Goal: Information Seeking & Learning: Learn about a topic

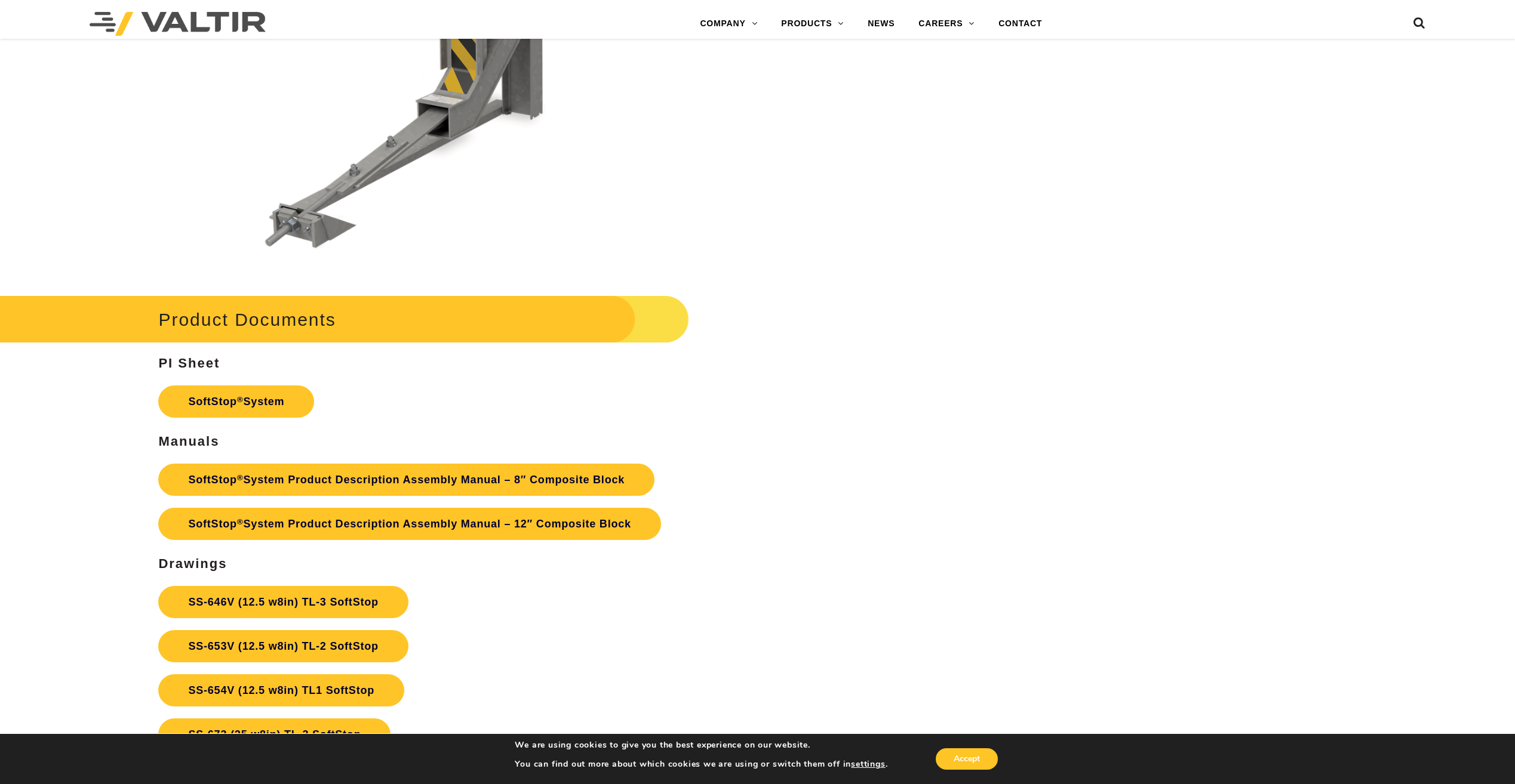
scroll to position [5072, 0]
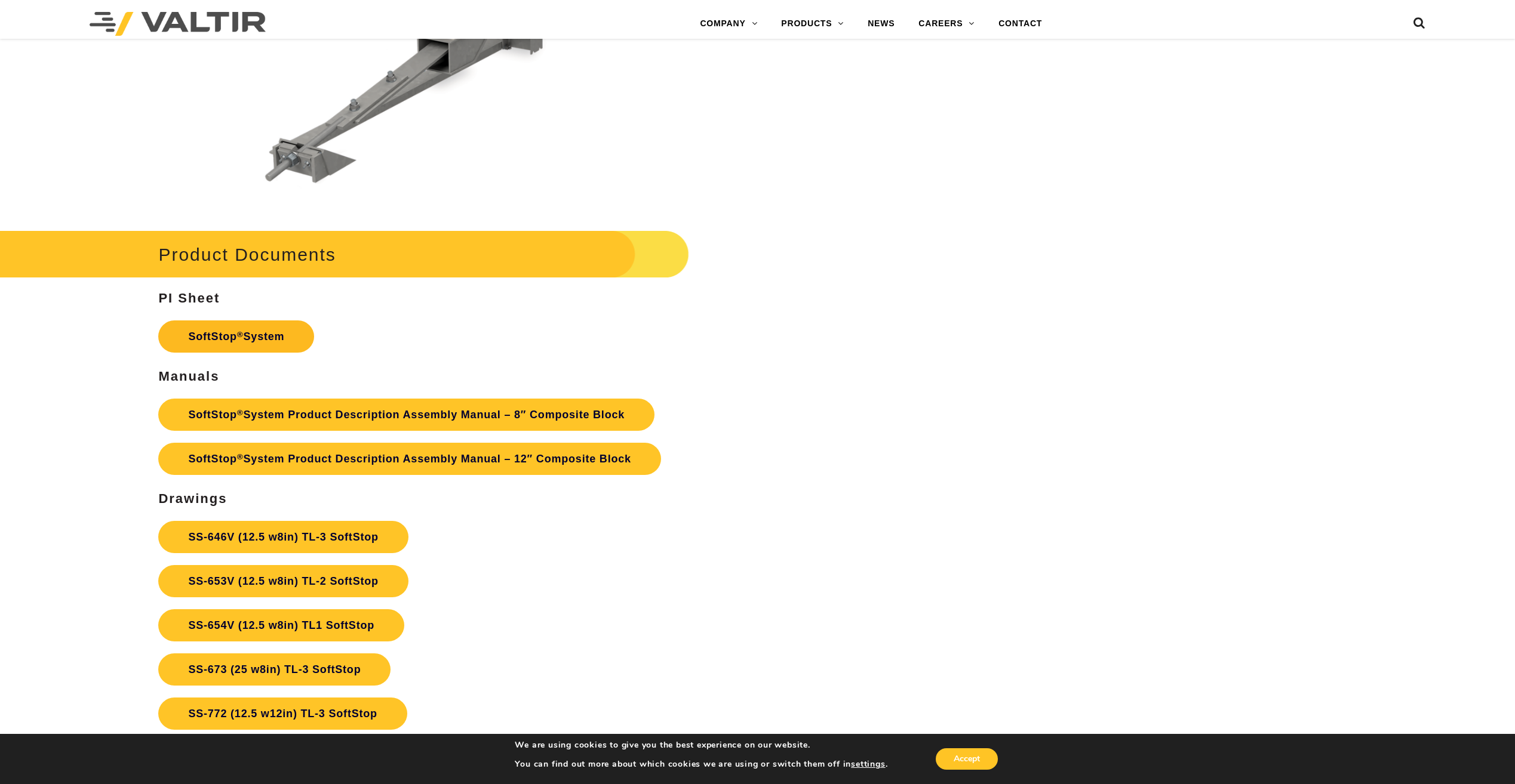
click at [276, 336] on link "SoftStop ® System" at bounding box center [236, 336] width 156 height 32
click at [437, 408] on link "SoftStop ® System Product Description Assembly Manual – 8″ Composite Block" at bounding box center [406, 415] width 496 height 32
click at [321, 461] on link "SoftStop ® System Product Description Assembly Manual – 12″ Composite Block" at bounding box center [409, 458] width 502 height 32
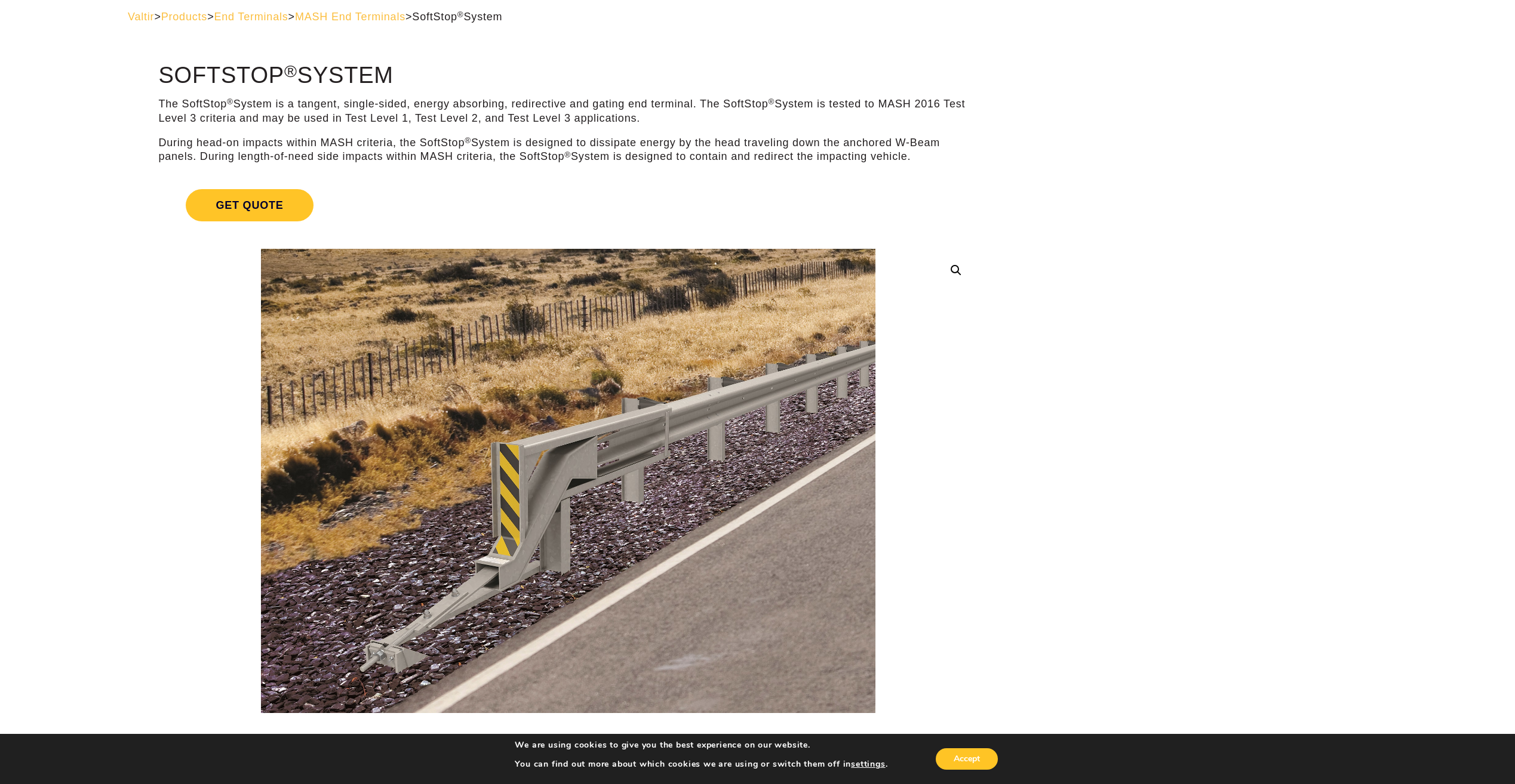
scroll to position [0, 0]
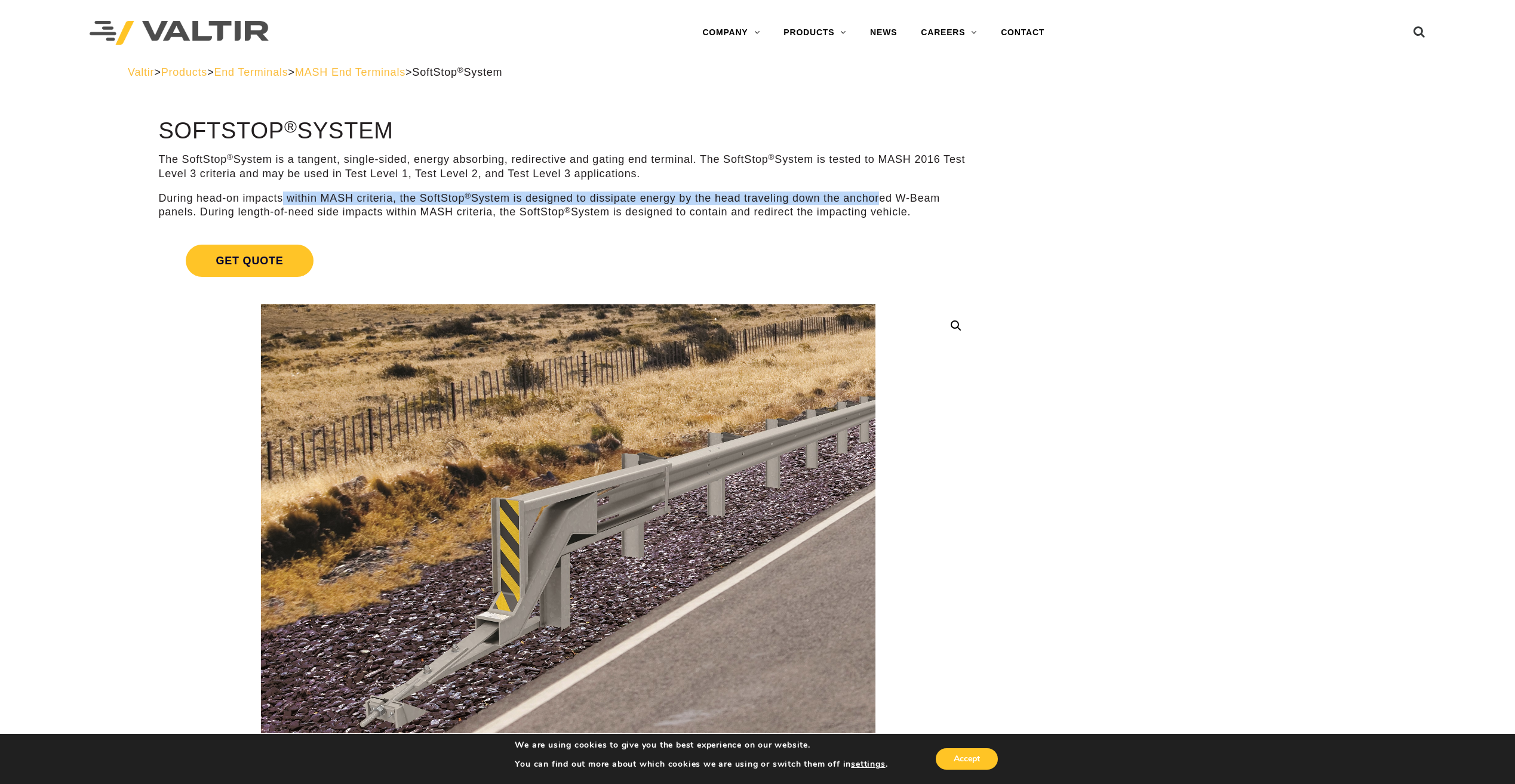
drag, startPoint x: 284, startPoint y: 199, endPoint x: 881, endPoint y: 192, distance: 597.0
click at [881, 192] on p "During head-on impacts within MASH criteria, the SoftStop ® System is designed …" at bounding box center [567, 205] width 819 height 28
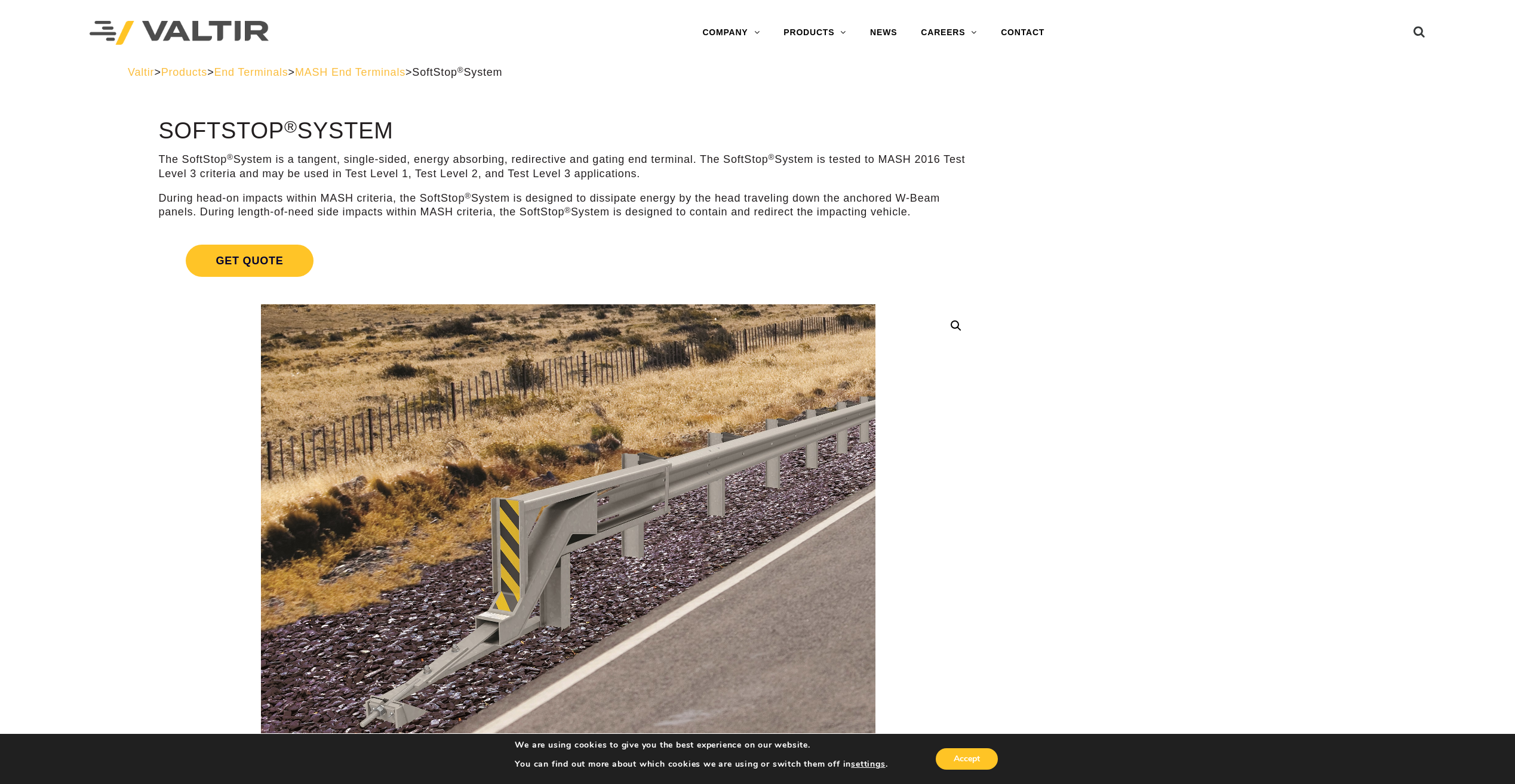
drag, startPoint x: 881, startPoint y: 192, endPoint x: 916, endPoint y: 192, distance: 35.0
click at [916, 192] on p "During head-on impacts within MASH criteria, the SoftStop ® System is designed …" at bounding box center [567, 205] width 819 height 28
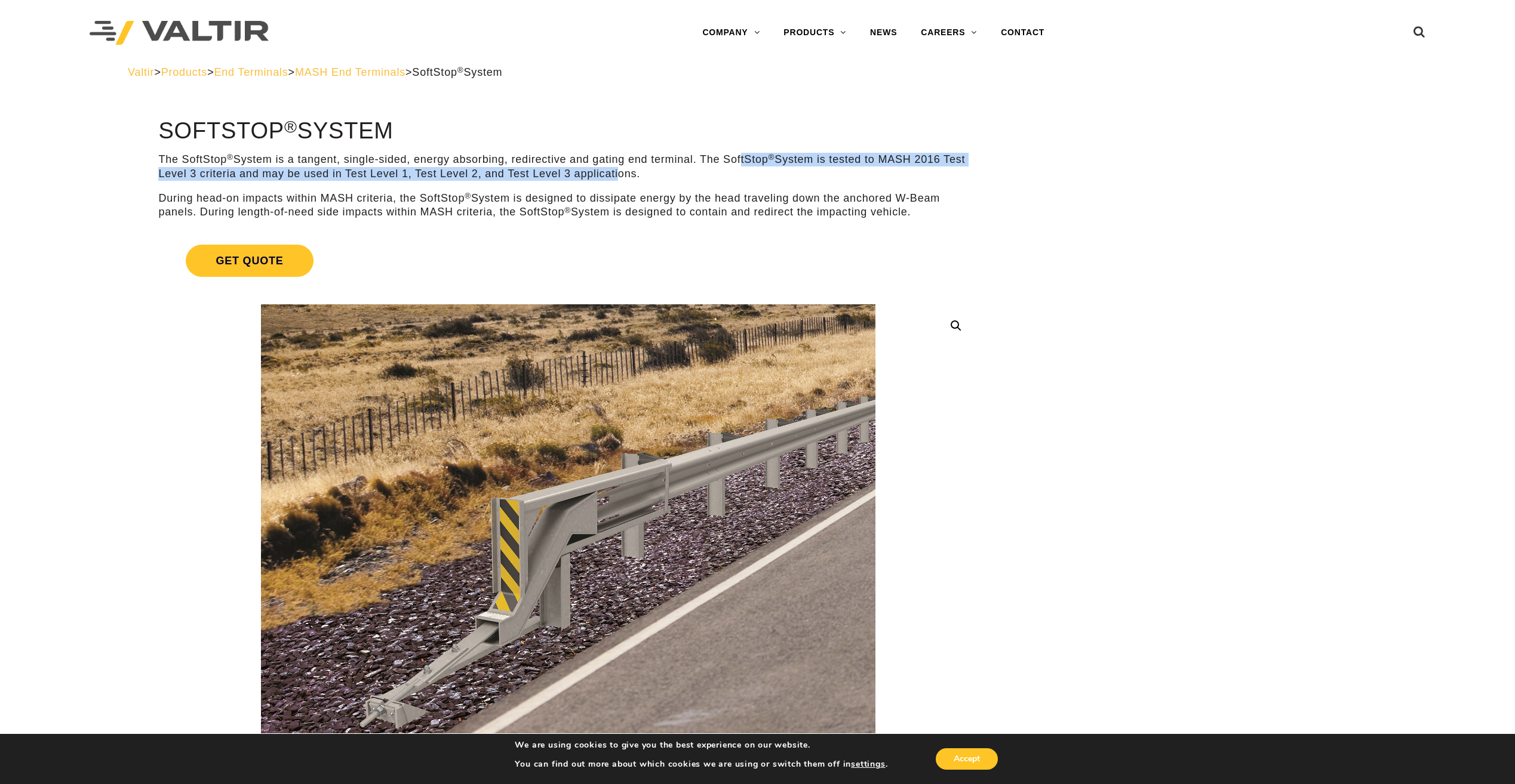
drag, startPoint x: 741, startPoint y: 161, endPoint x: 623, endPoint y: 175, distance: 118.8
click at [623, 175] on p "The SoftStop ® System is a tangent, single-sided, energy absorbing, redirective…" at bounding box center [567, 167] width 819 height 28
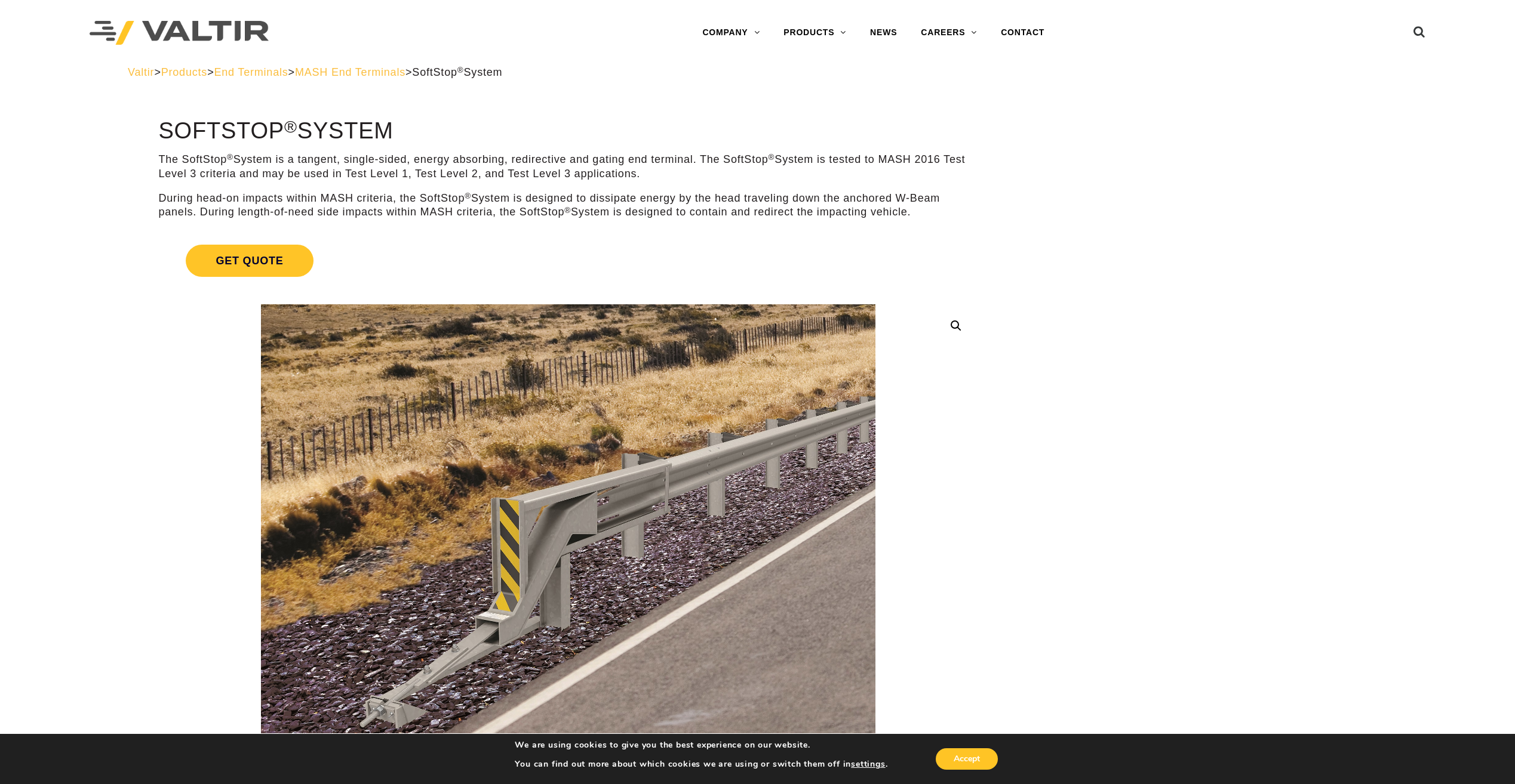
drag, startPoint x: 623, startPoint y: 175, endPoint x: 632, endPoint y: 174, distance: 9.1
click at [632, 174] on p "The SoftStop ® System is a tangent, single-sided, energy absorbing, redirective…" at bounding box center [567, 167] width 819 height 28
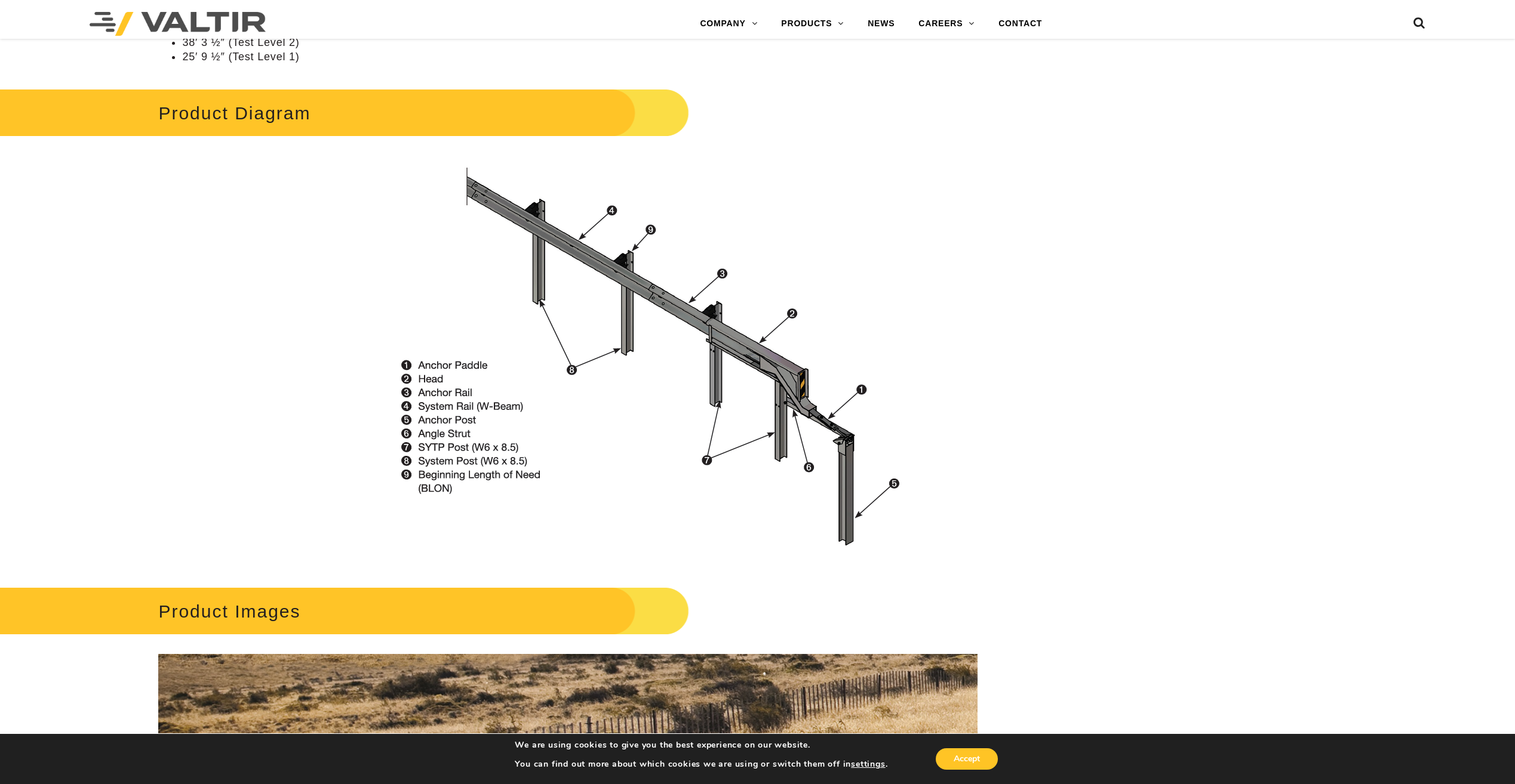
scroll to position [1074, 0]
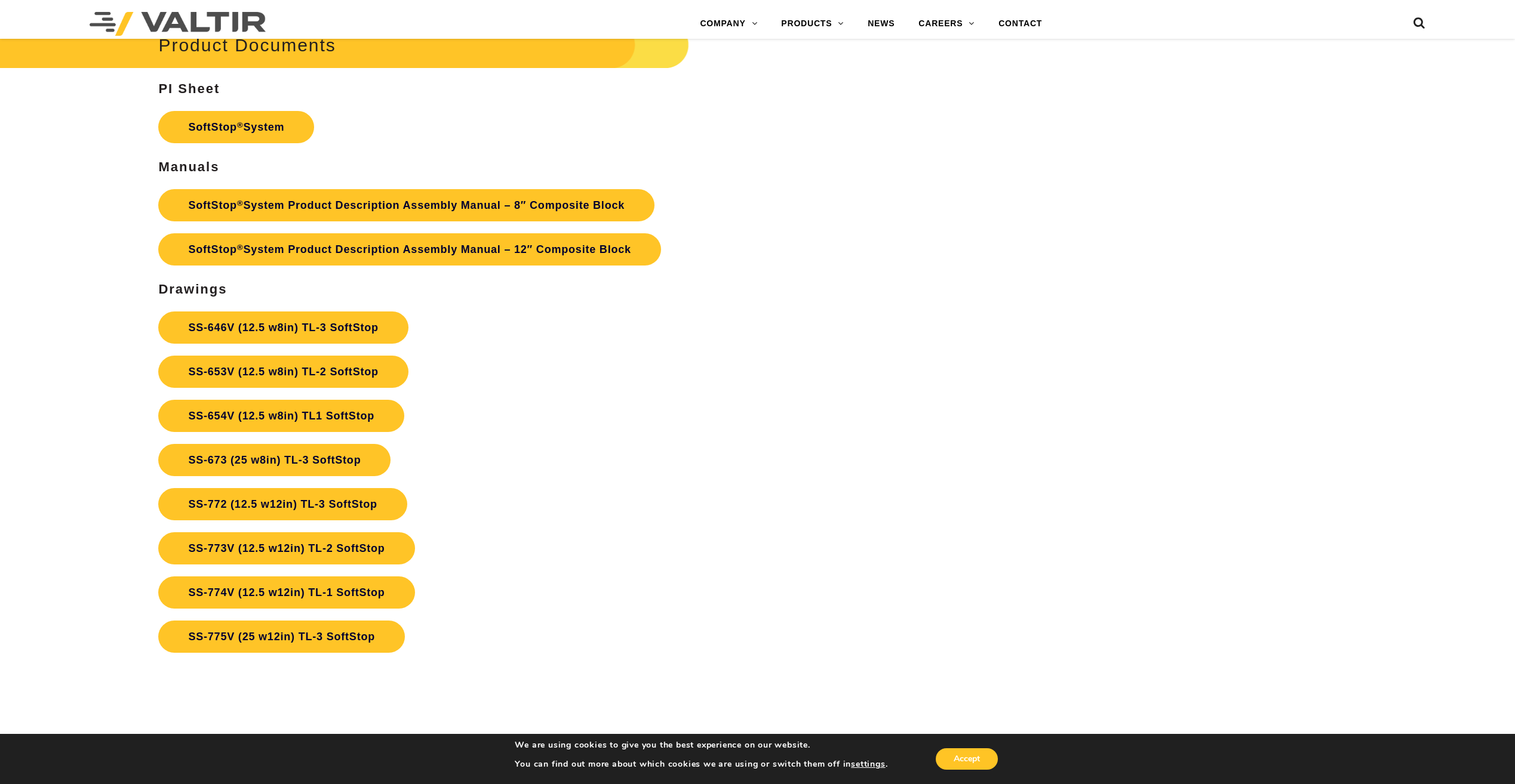
scroll to position [5311, 0]
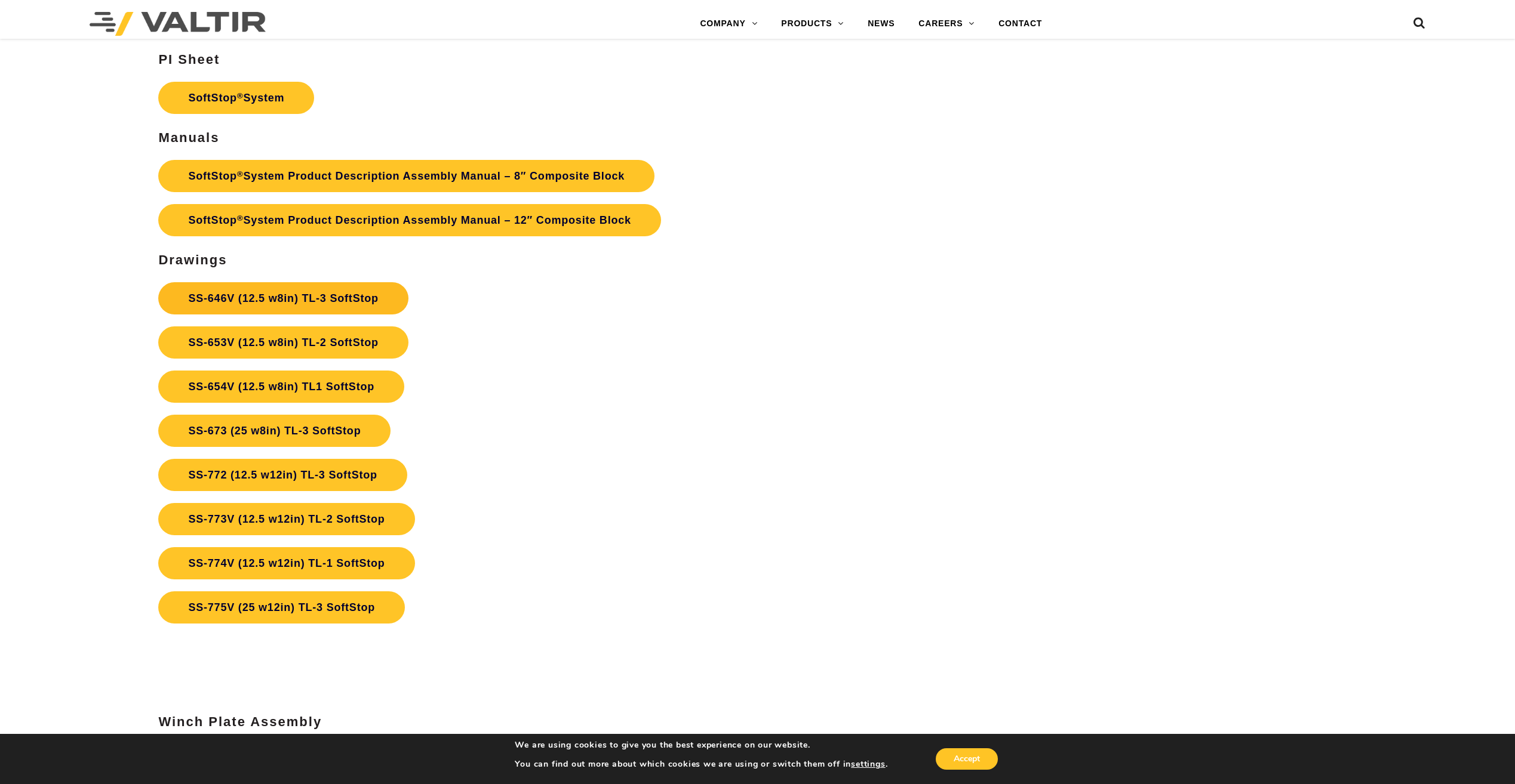
click at [373, 298] on link "SS-646V (12.5 w8in) TL-3 SoftStop" at bounding box center [283, 298] width 250 height 32
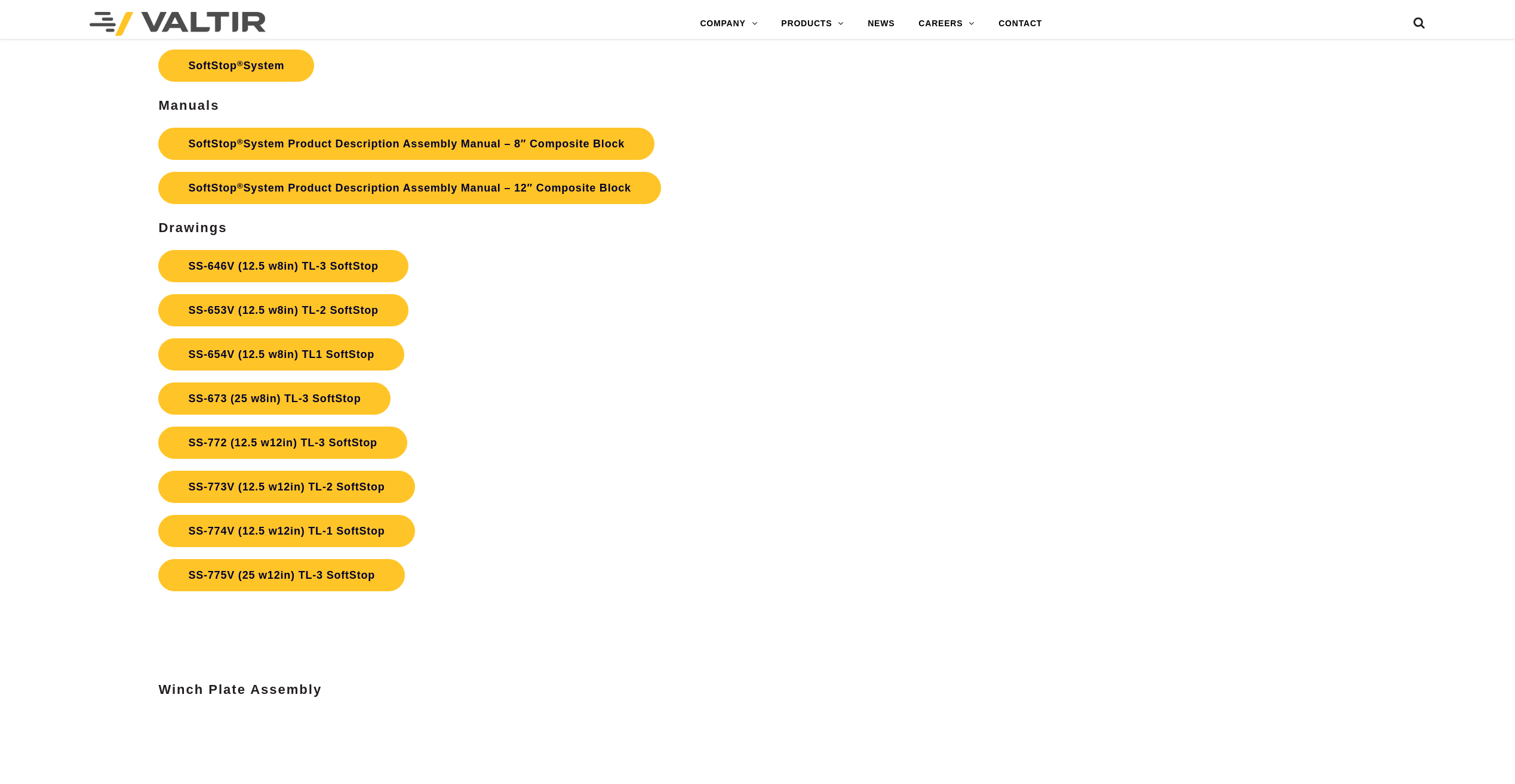
scroll to position [5311, 0]
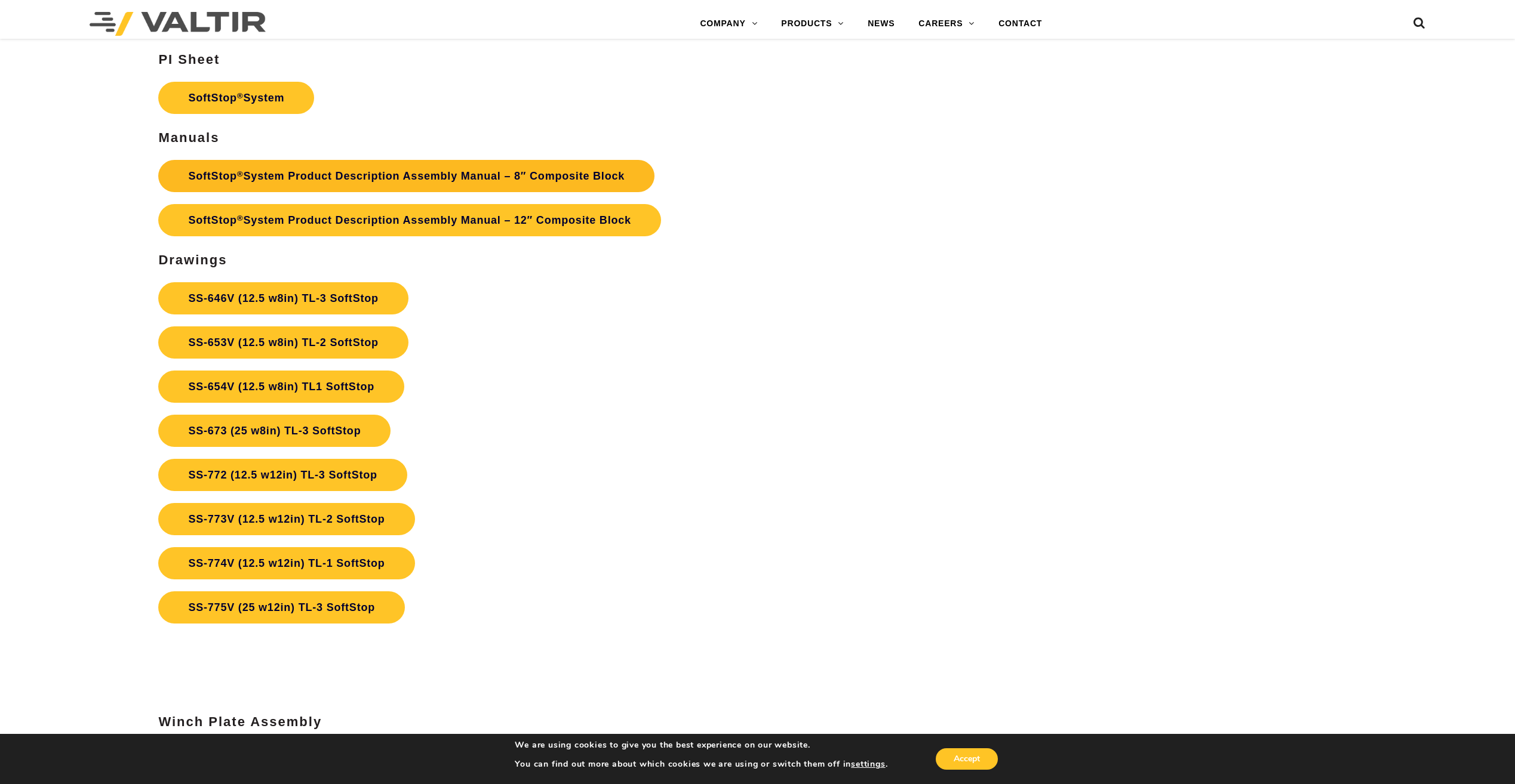
click at [420, 177] on link "SoftStop ® System Product Description Assembly Manual – 8″ Composite Block" at bounding box center [406, 176] width 496 height 32
click at [279, 610] on link "SS-775V (25 w12in) TL-3 SoftStop" at bounding box center [281, 607] width 247 height 32
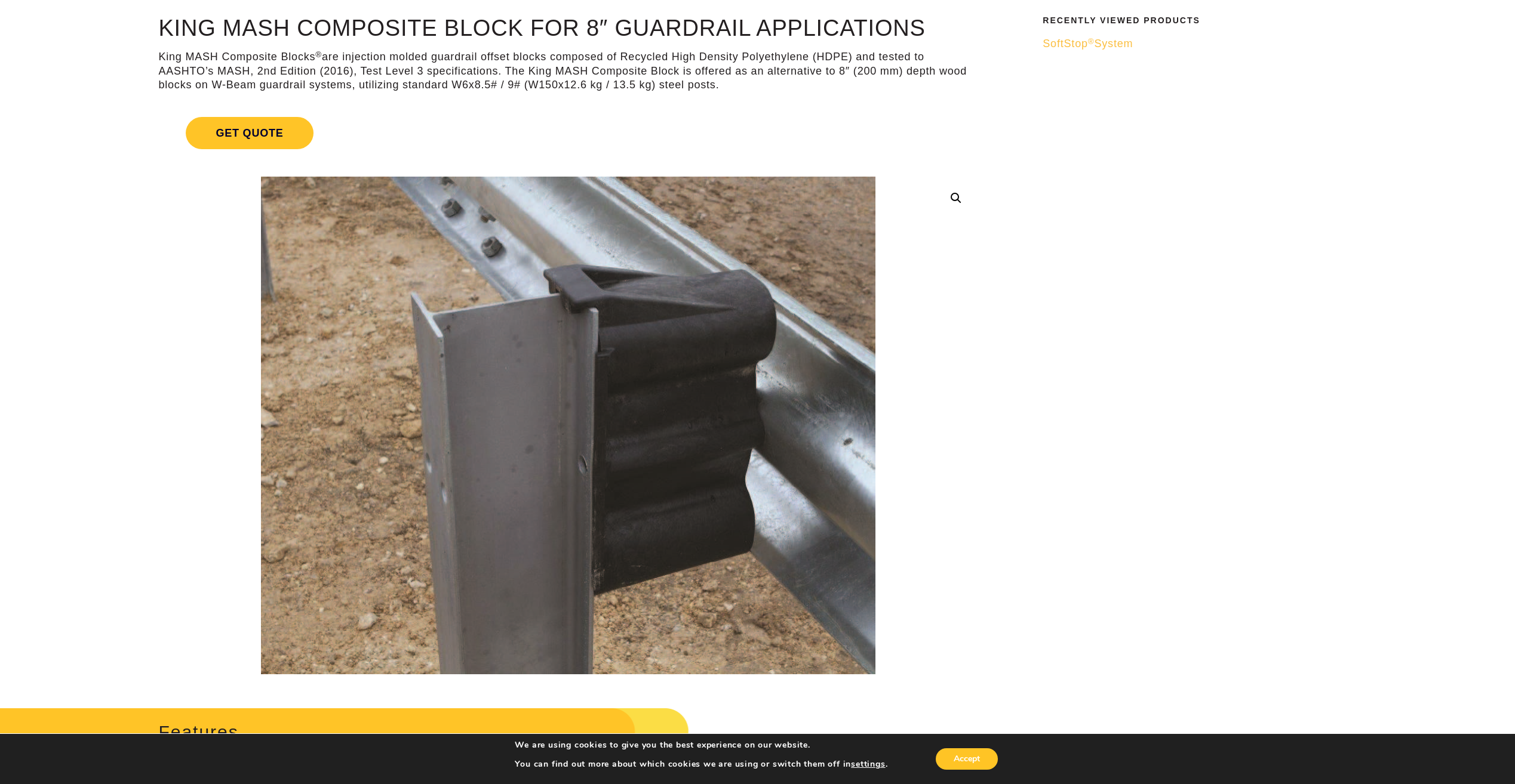
scroll to position [119, 0]
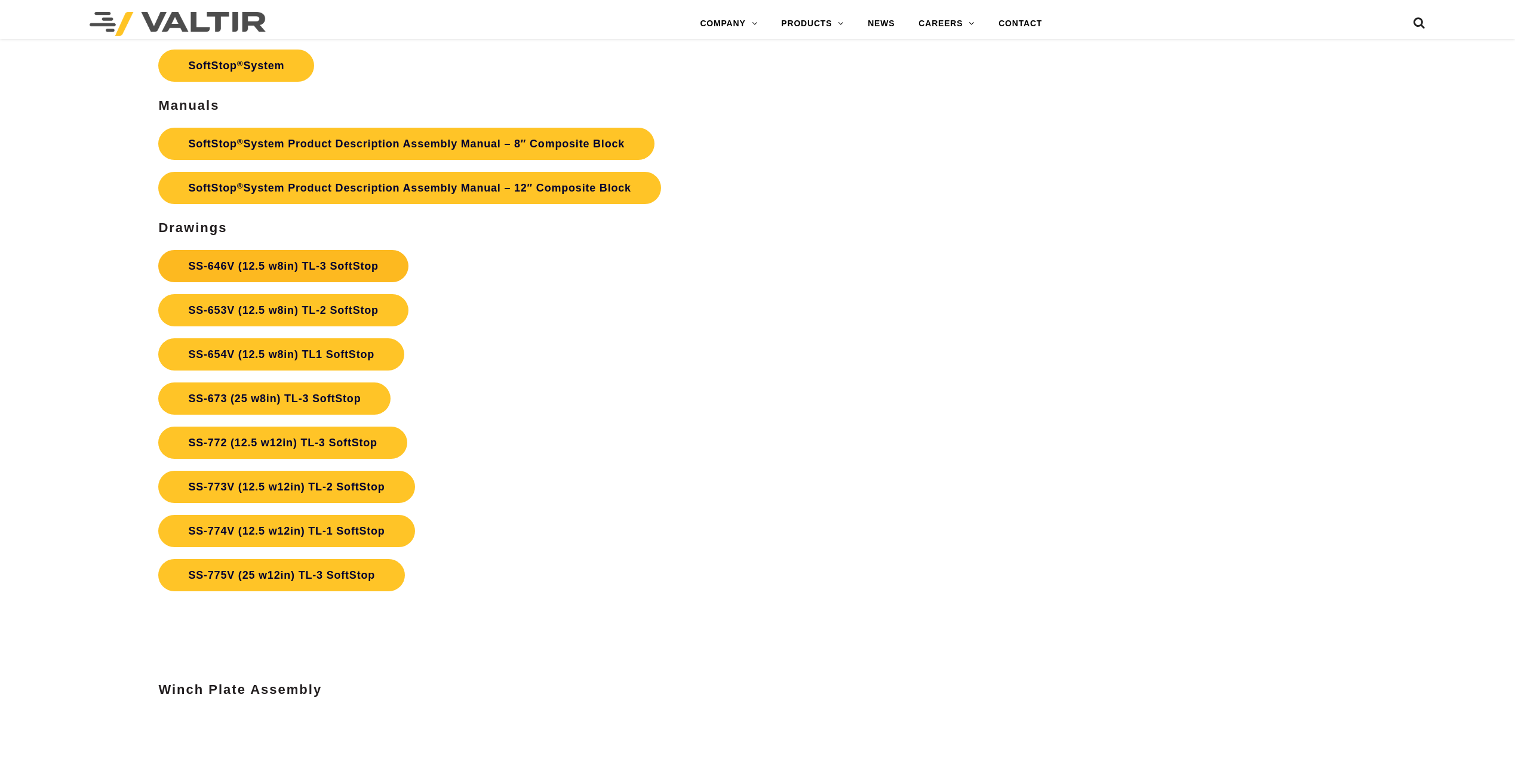
scroll to position [5311, 0]
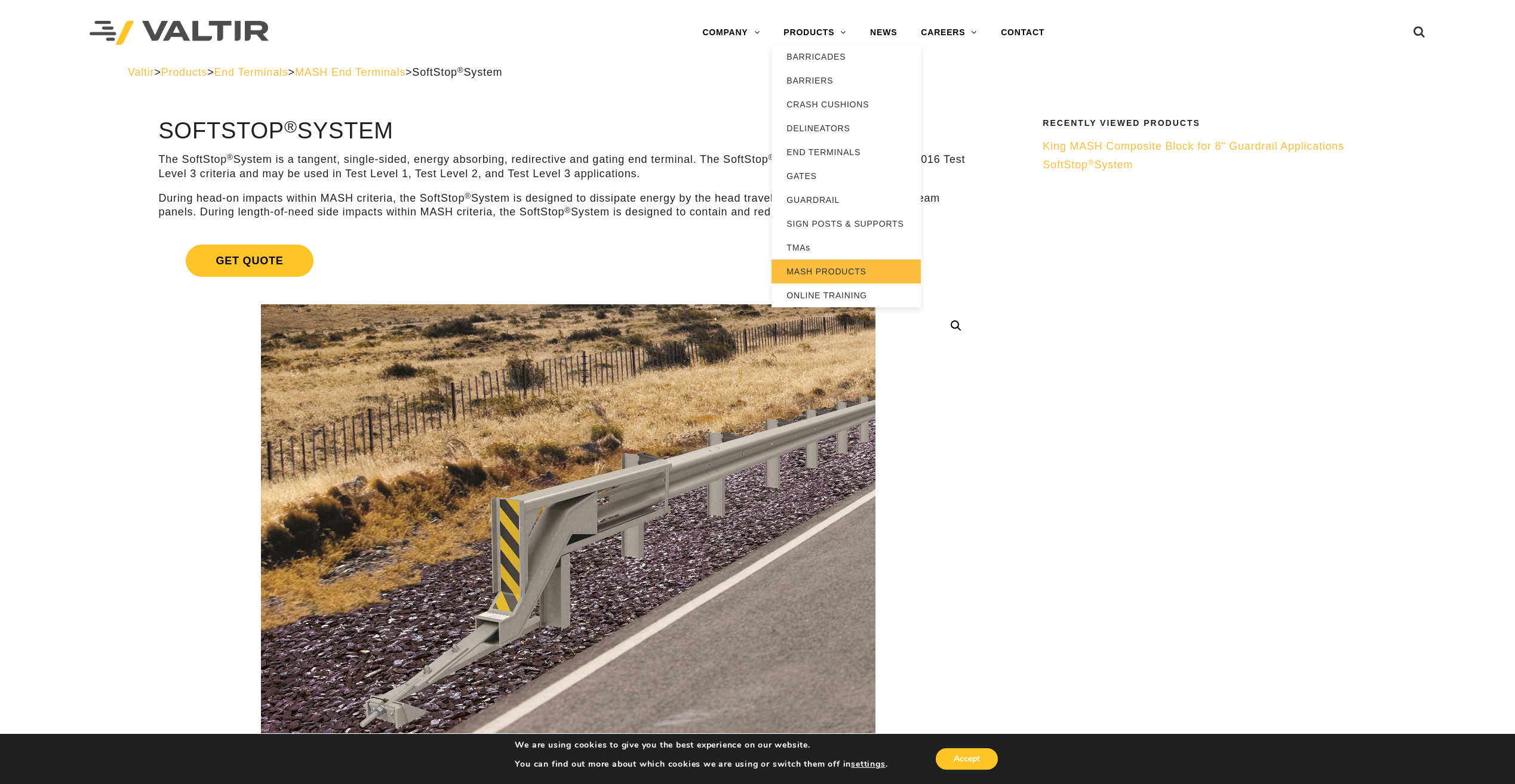
click at [825, 270] on link "MASH PRODUCTS" at bounding box center [846, 272] width 149 height 24
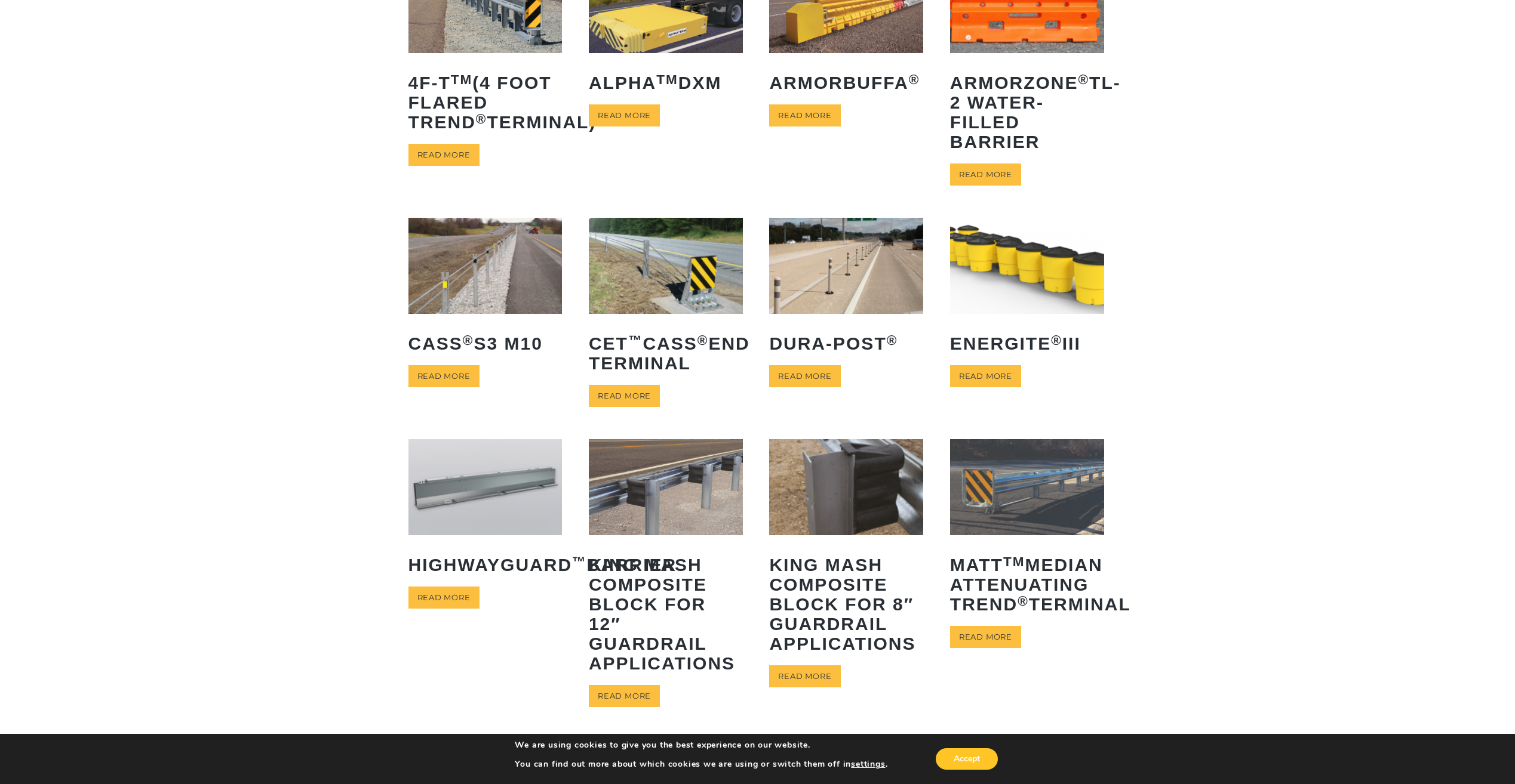
scroll to position [299, 0]
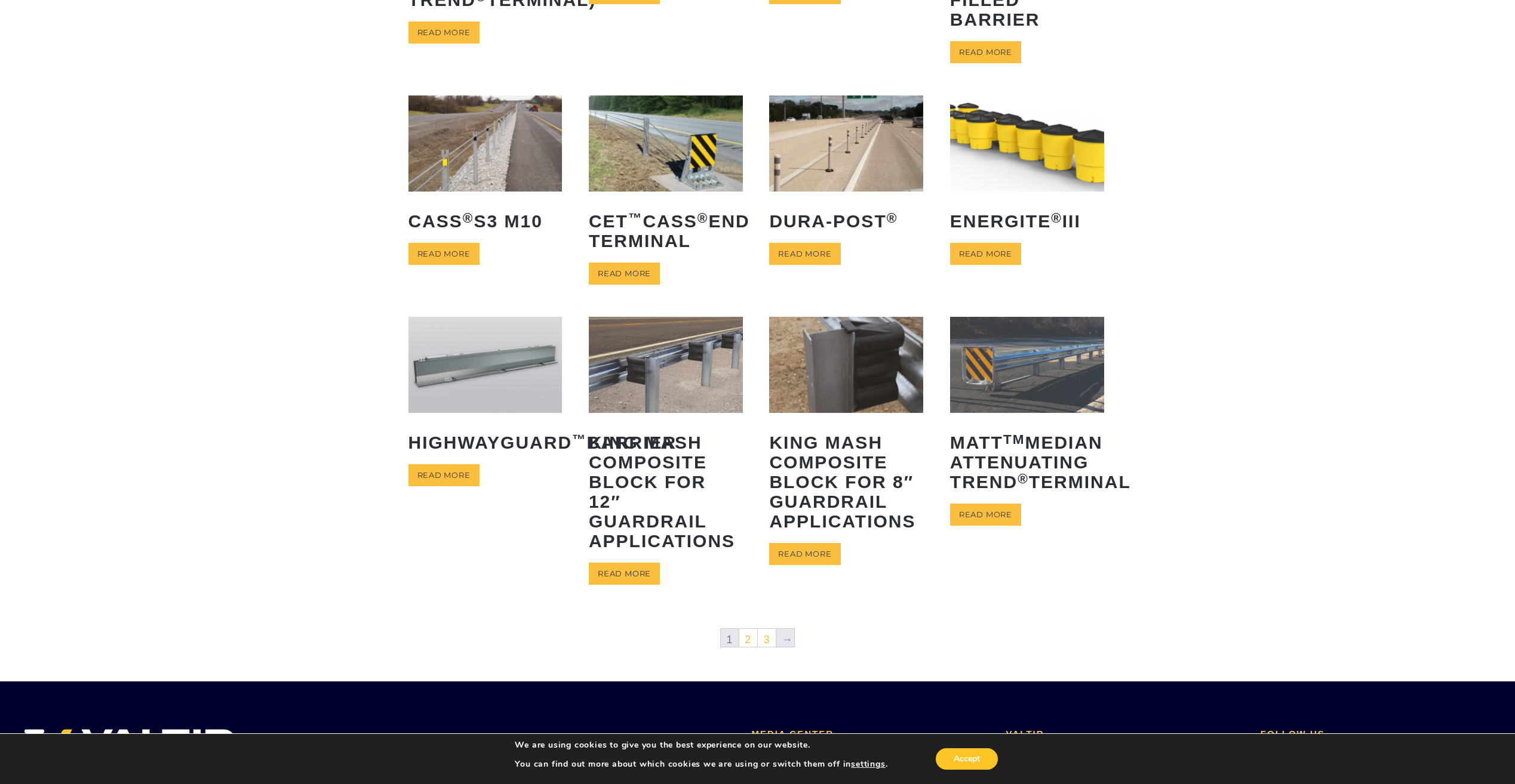
click at [785, 642] on link "→" at bounding box center [785, 638] width 18 height 18
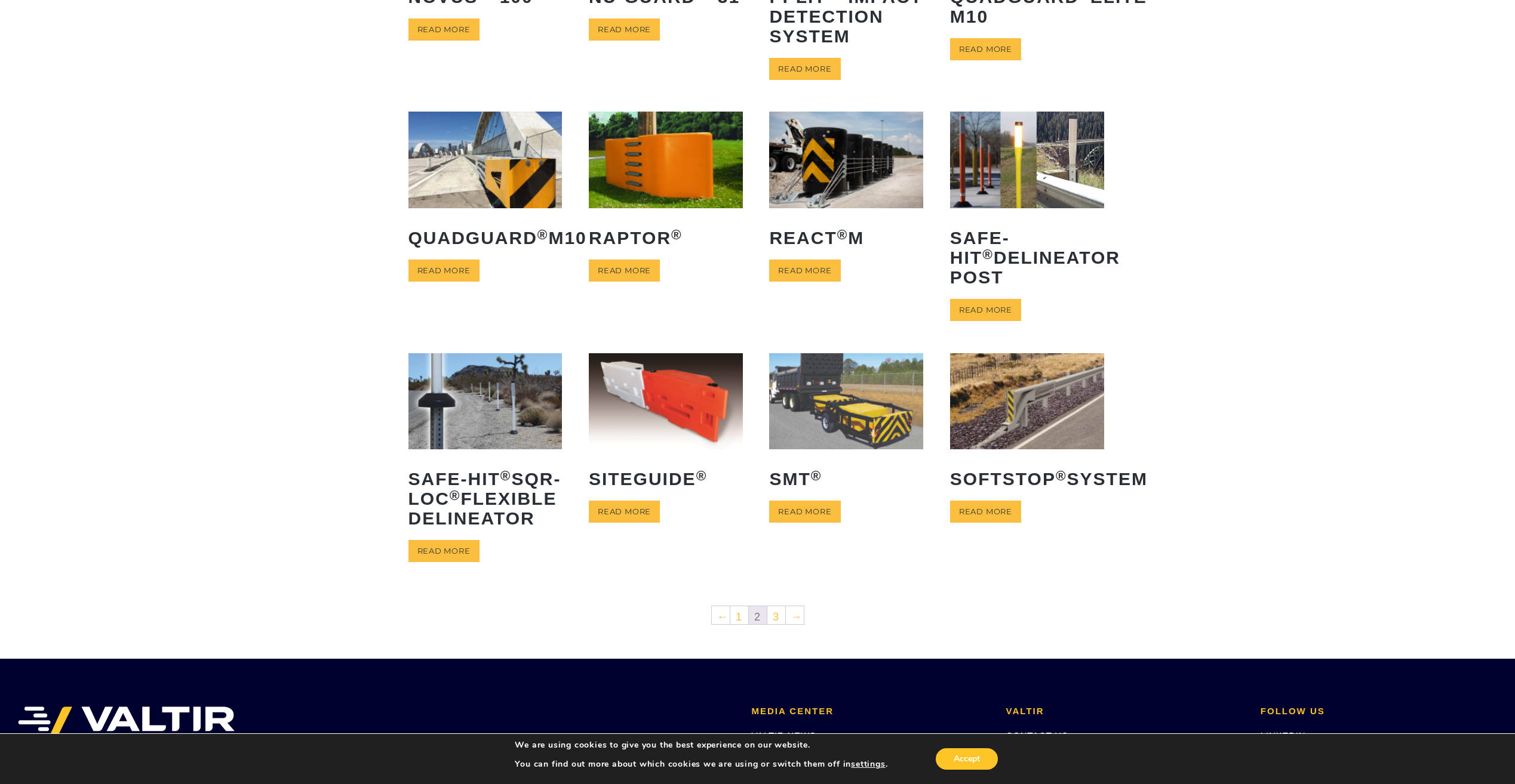
scroll to position [239, 0]
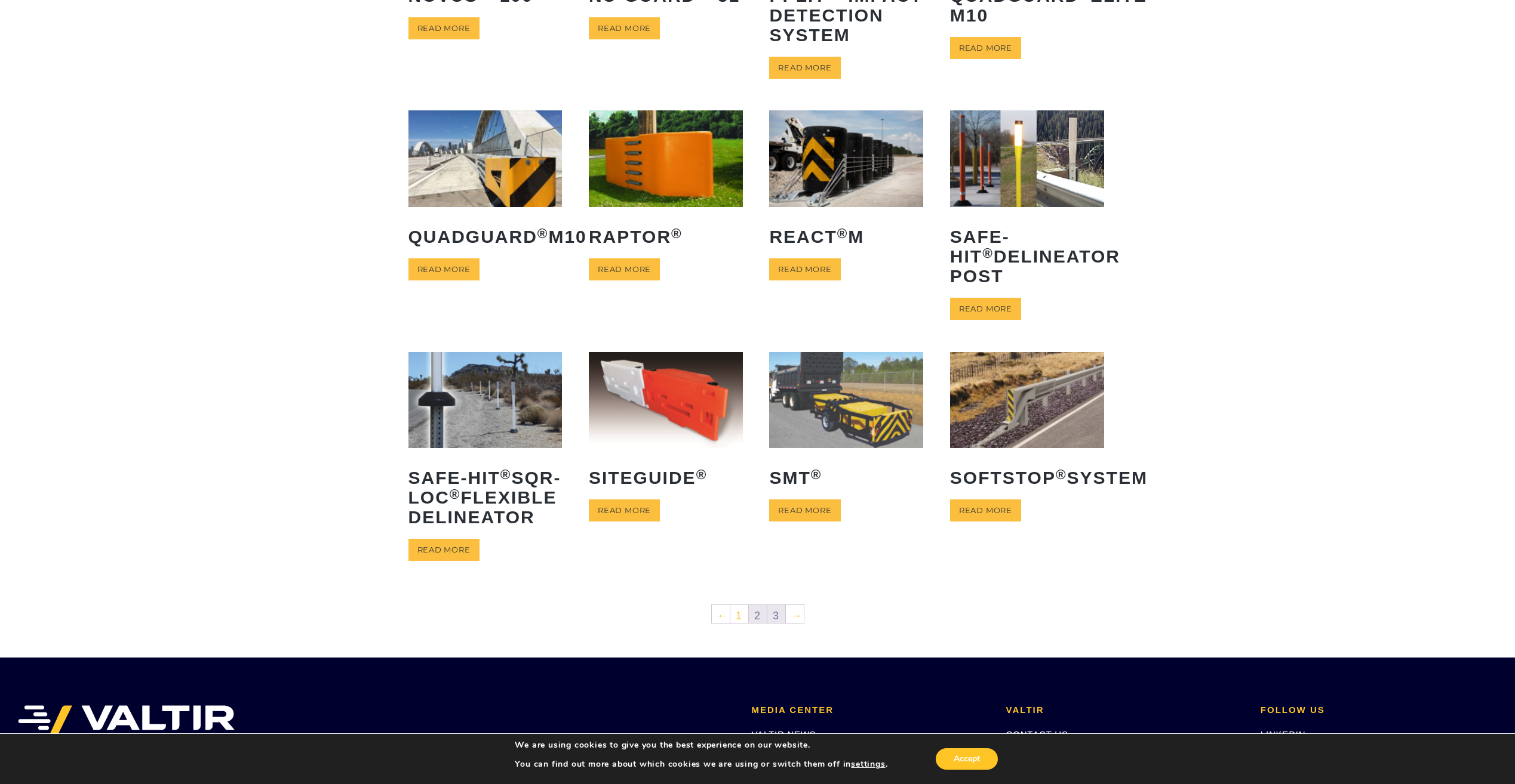
click at [776, 623] on link "3" at bounding box center [776, 614] width 18 height 18
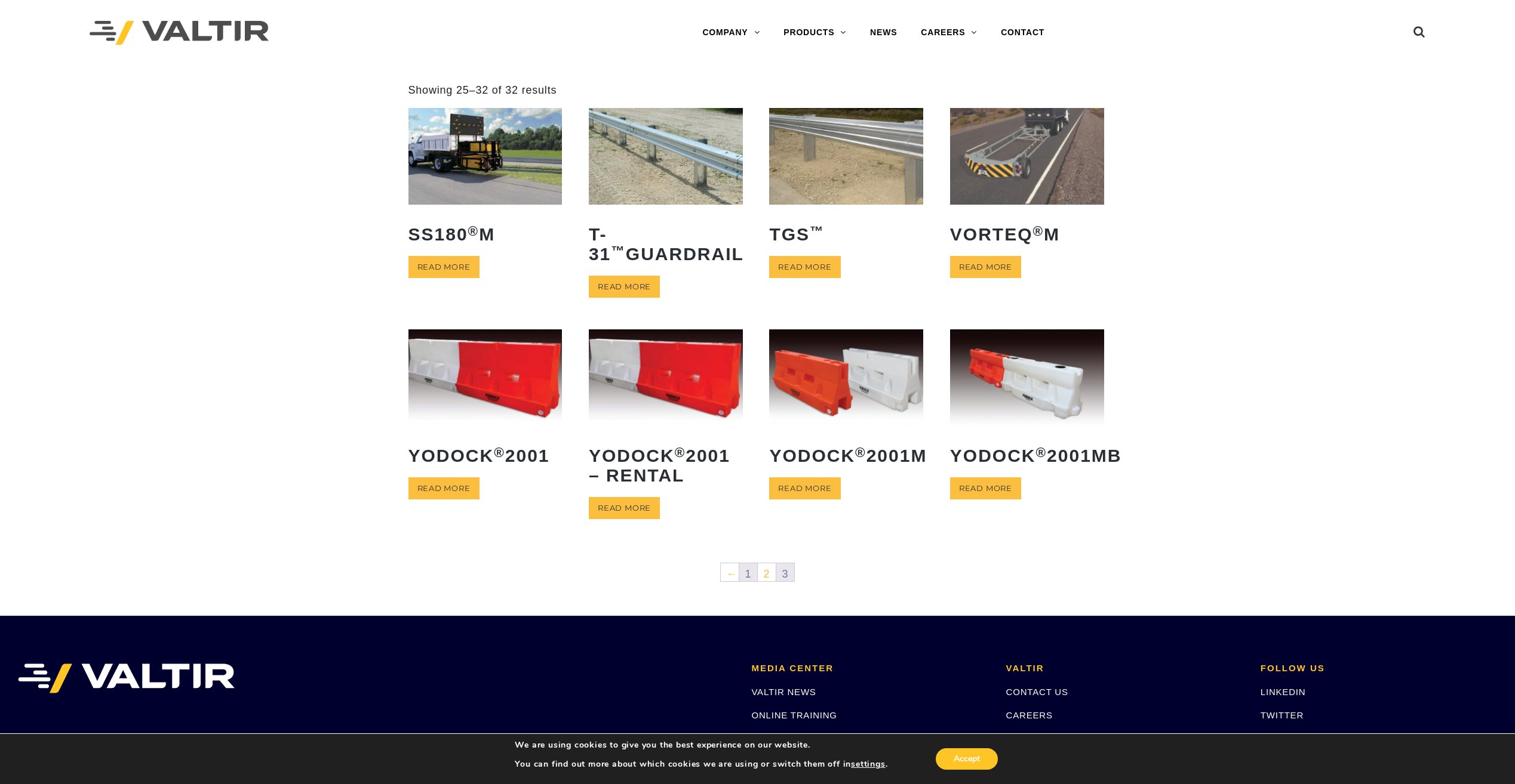
click at [747, 575] on link "1" at bounding box center [748, 572] width 18 height 18
